Goal: Navigation & Orientation: Find specific page/section

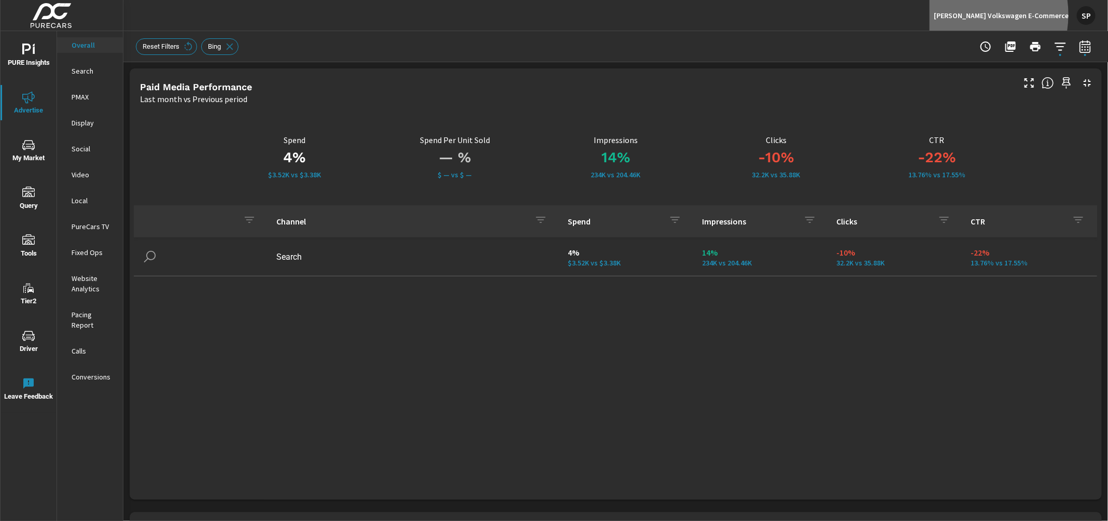
click at [995, 15] on p "[PERSON_NAME] Volkswagen E-Commerce" at bounding box center [1001, 15] width 135 height 9
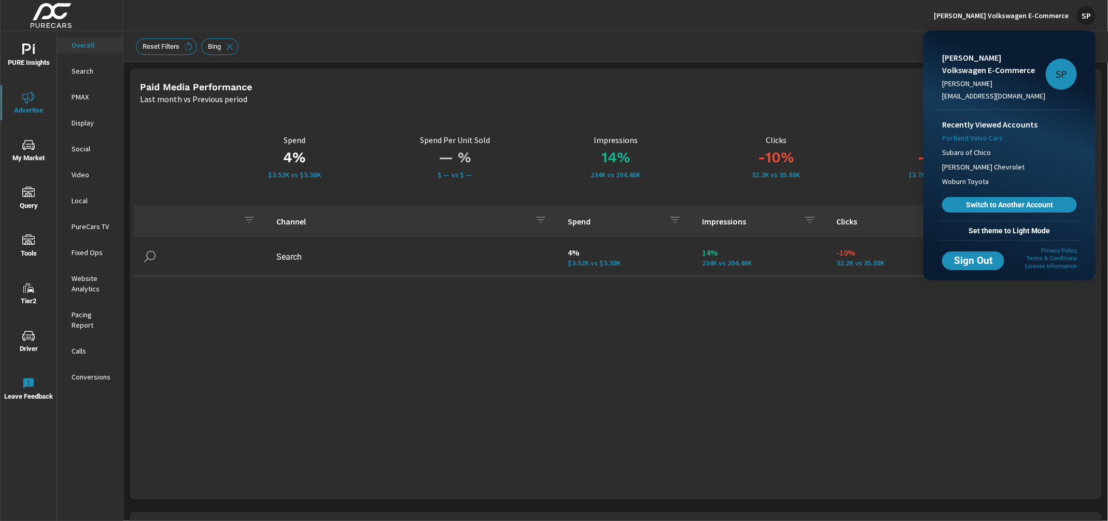
click at [976, 140] on span "Portland Volvo Cars" at bounding box center [972, 138] width 61 height 10
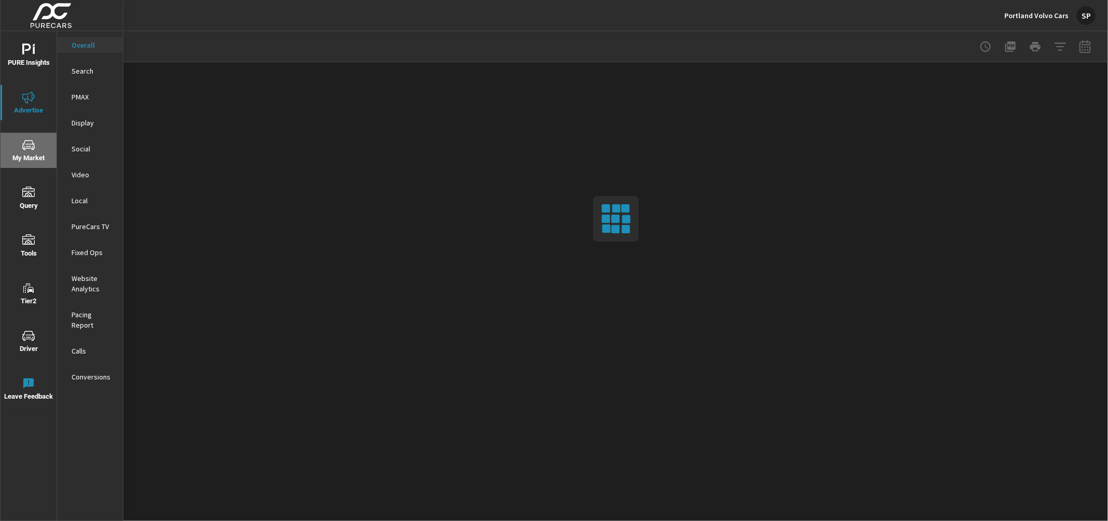
click at [29, 148] on icon "nav menu" at bounding box center [28, 145] width 12 height 10
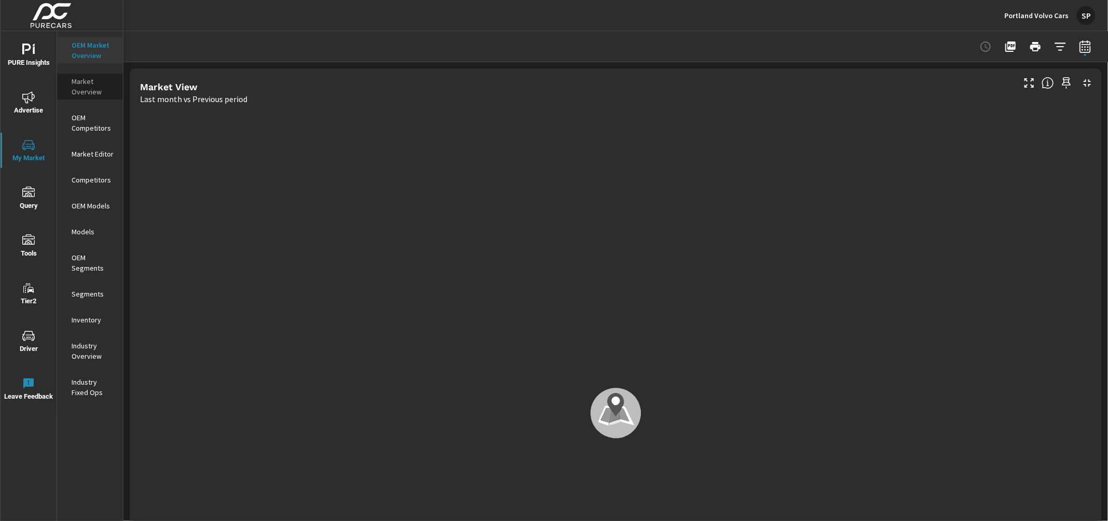
click at [82, 84] on p "Market Overview" at bounding box center [93, 86] width 43 height 21
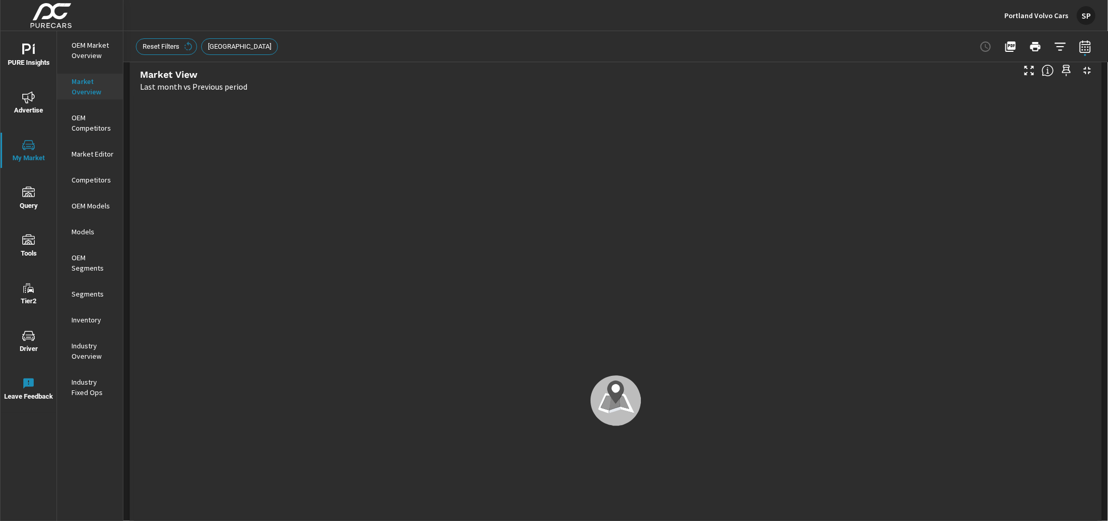
scroll to position [11, 0]
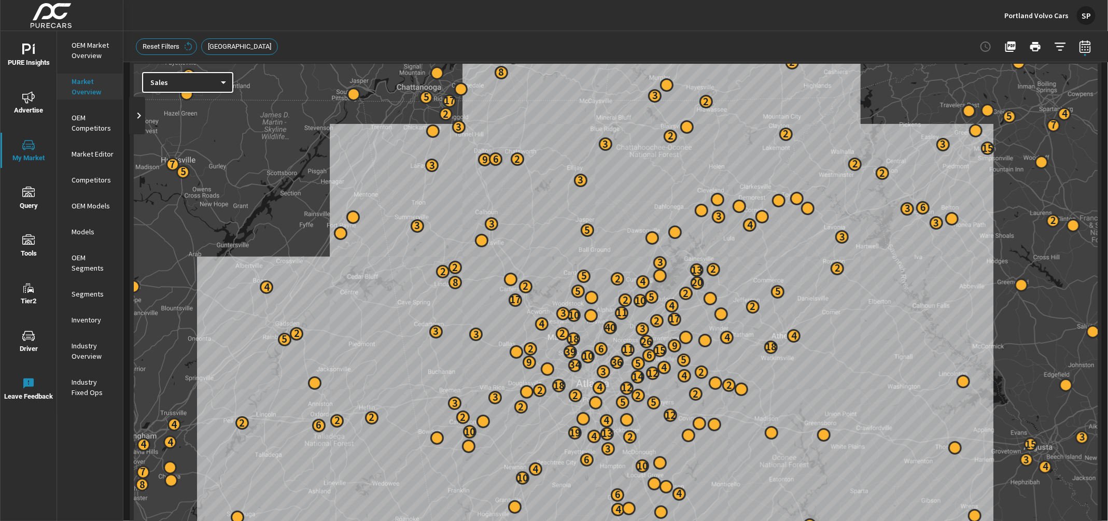
scroll to position [56, 0]
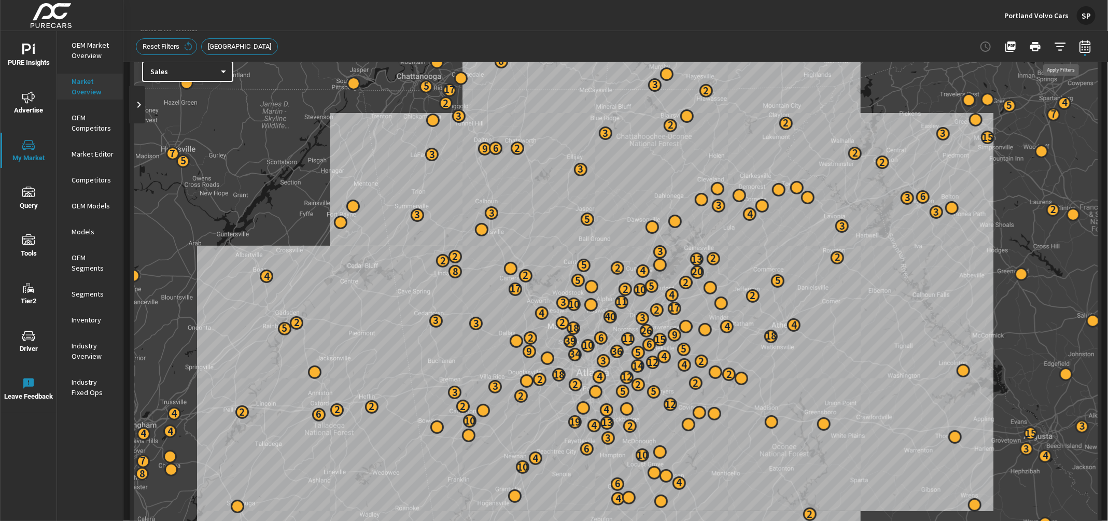
click at [1060, 43] on icon "button" at bounding box center [1059, 47] width 11 height 8
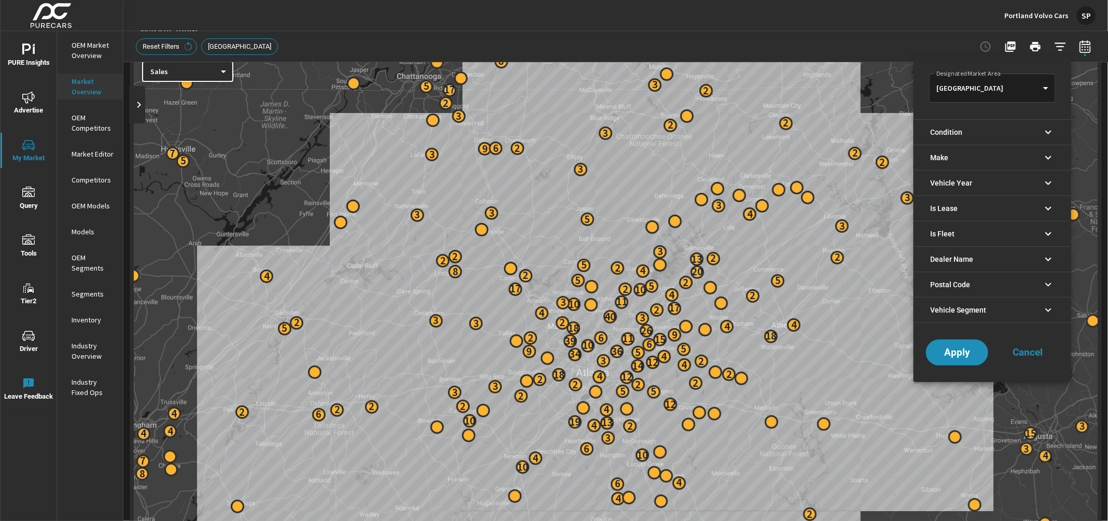
click at [1042, 85] on body "PURE Insights Advertise My Market Query Tools Tier2 Driver Leave Feedback OEM M…" at bounding box center [554, 260] width 1108 height 521
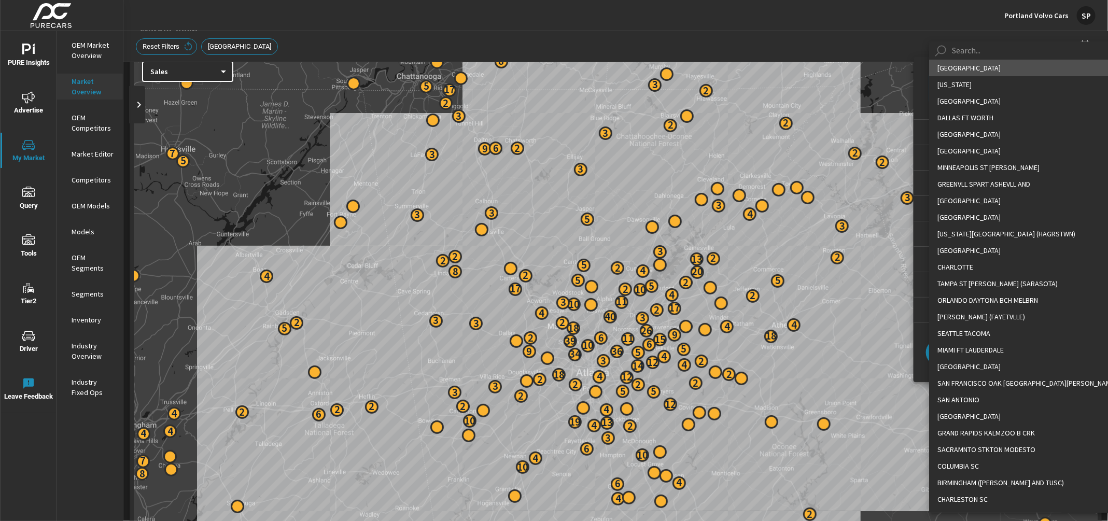
click at [829, 39] on div at bounding box center [554, 260] width 1108 height 521
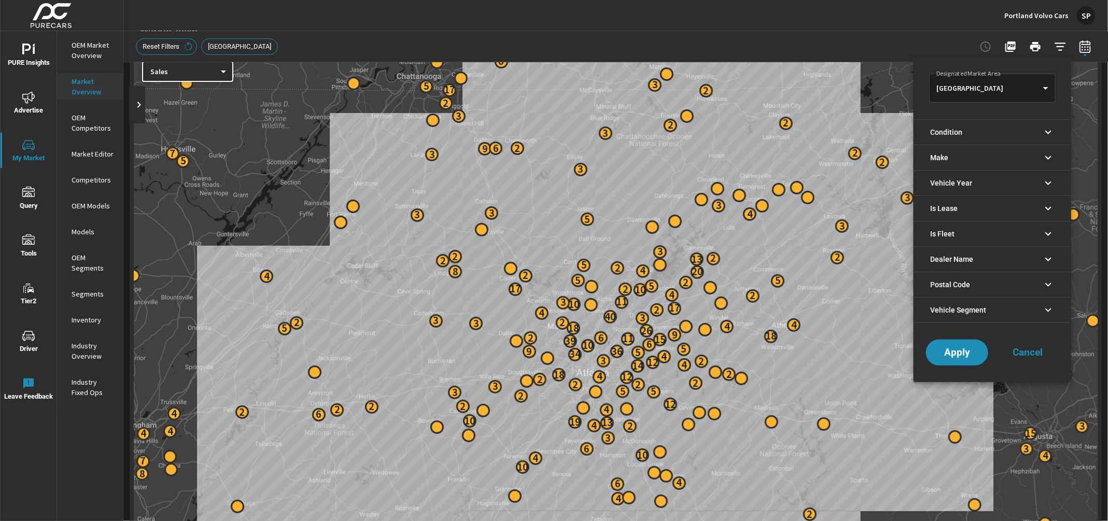
click at [399, 39] on div at bounding box center [554, 260] width 1108 height 521
